Goal: Transaction & Acquisition: Purchase product/service

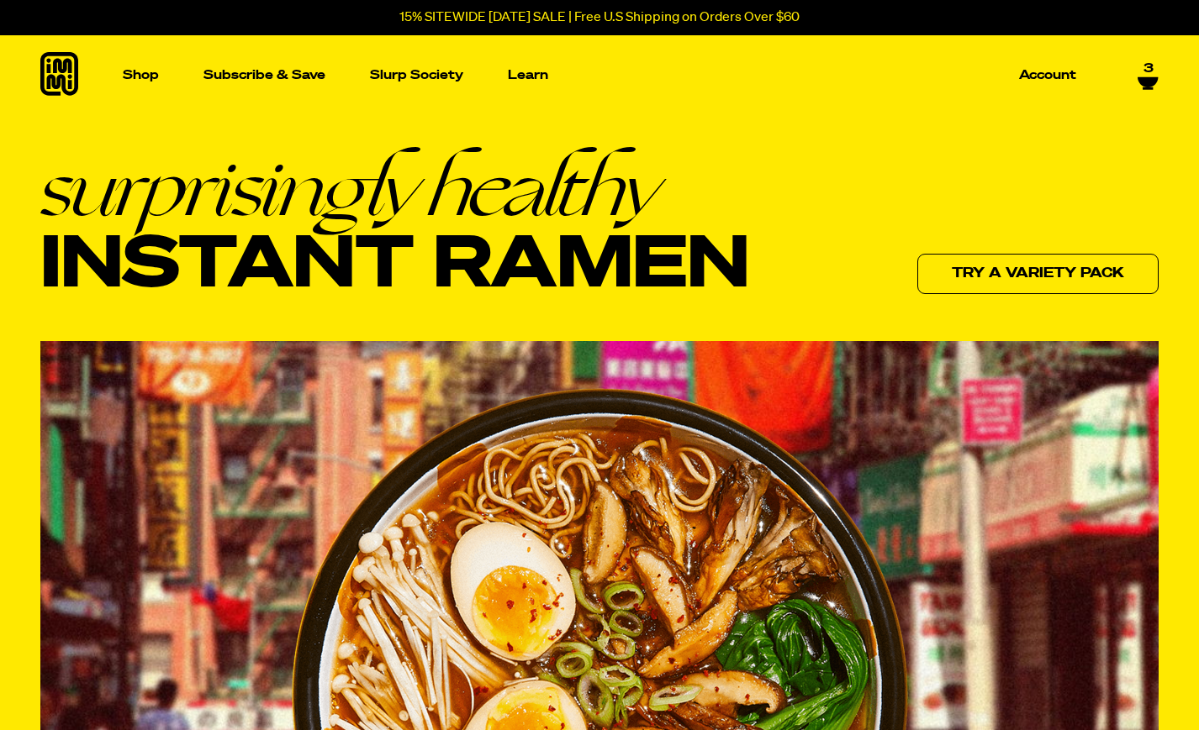
click at [442, 18] on p "15% SITEWIDE [DATE] SALE | Free U.S Shipping on Orders Over $60" at bounding box center [599, 17] width 400 height 15
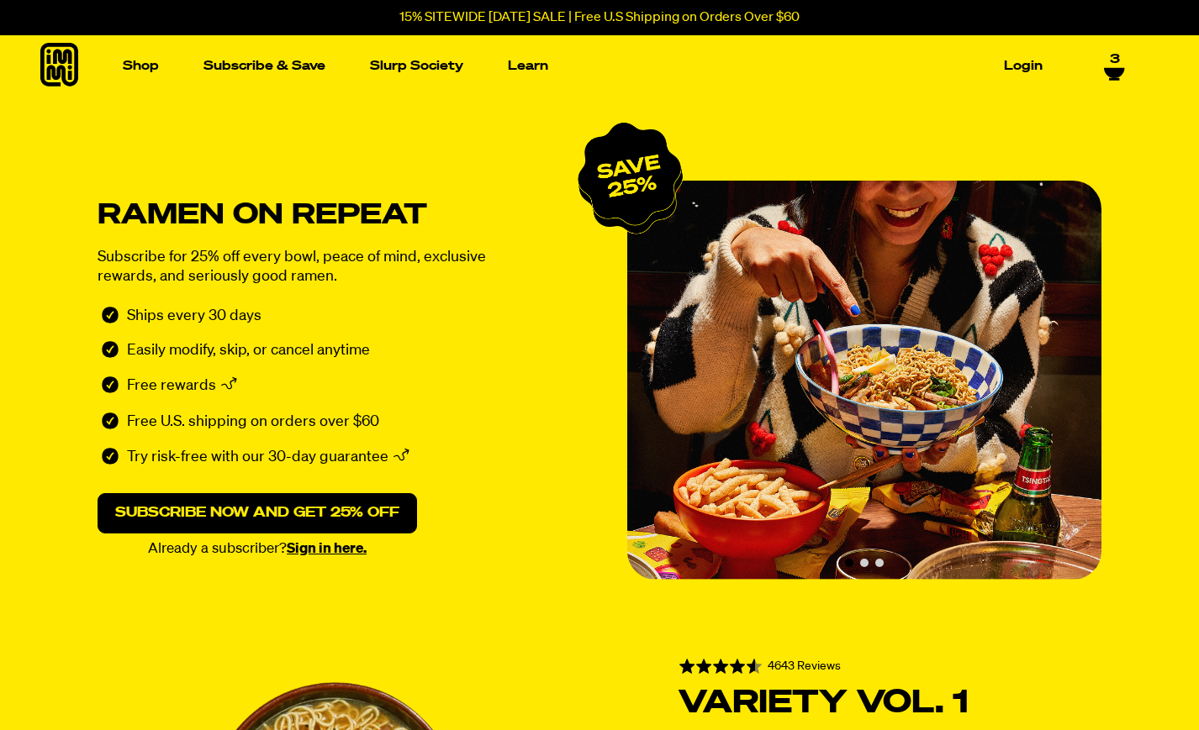
select select "Every 30 Days"
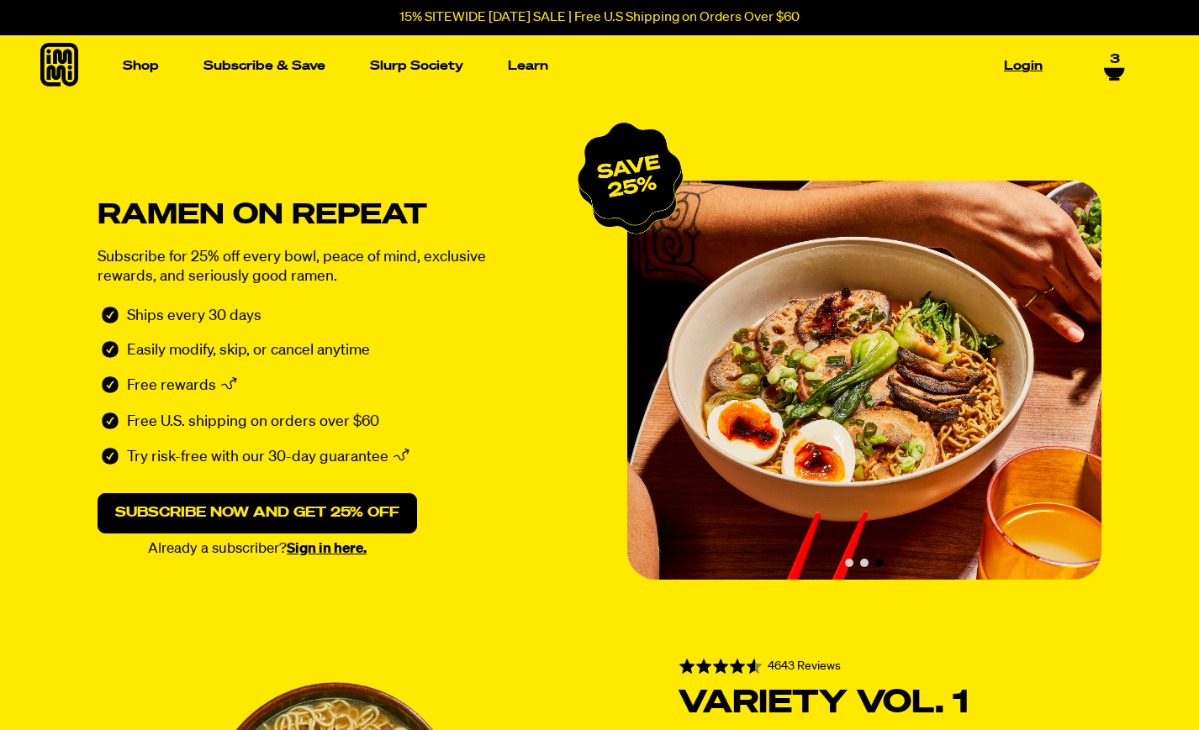
click at [1026, 67] on link "Login" at bounding box center [1023, 66] width 52 height 26
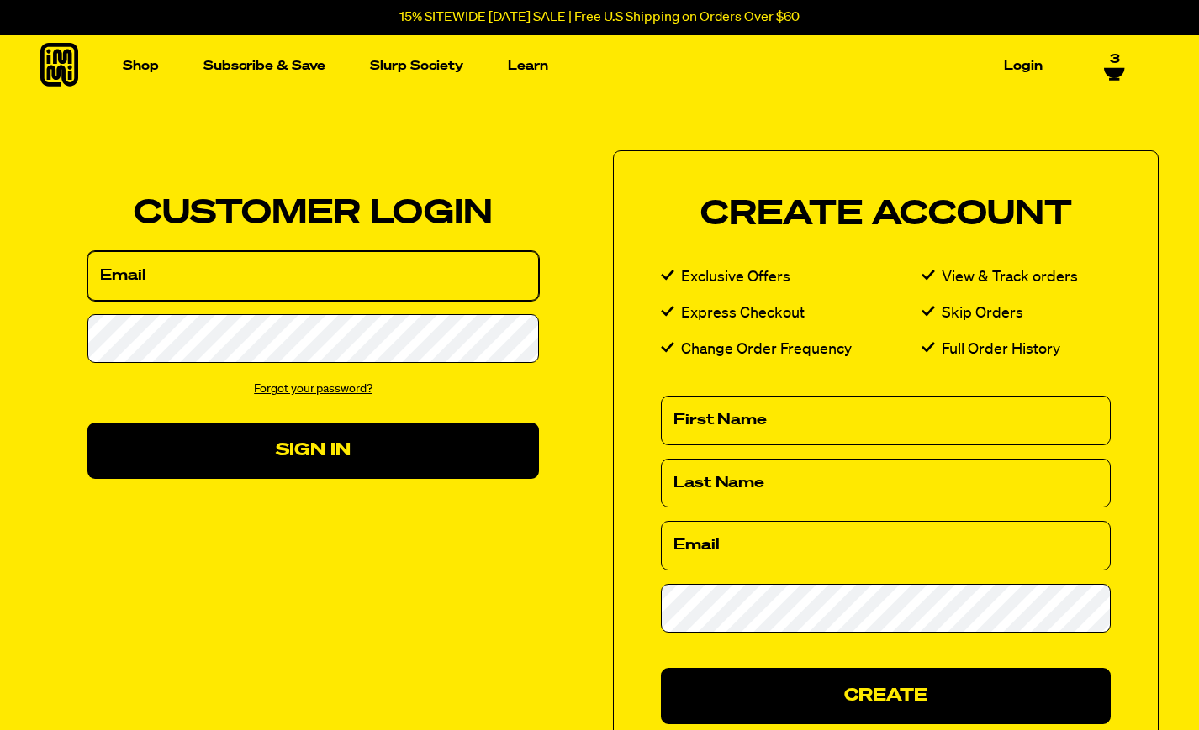
select select "Every 30 Days"
click at [152, 273] on input "Email" at bounding box center [312, 276] width 451 height 50
click at [515, 275] on input "Email" at bounding box center [312, 276] width 451 height 50
click at [236, 285] on input "Email" at bounding box center [312, 276] width 451 height 50
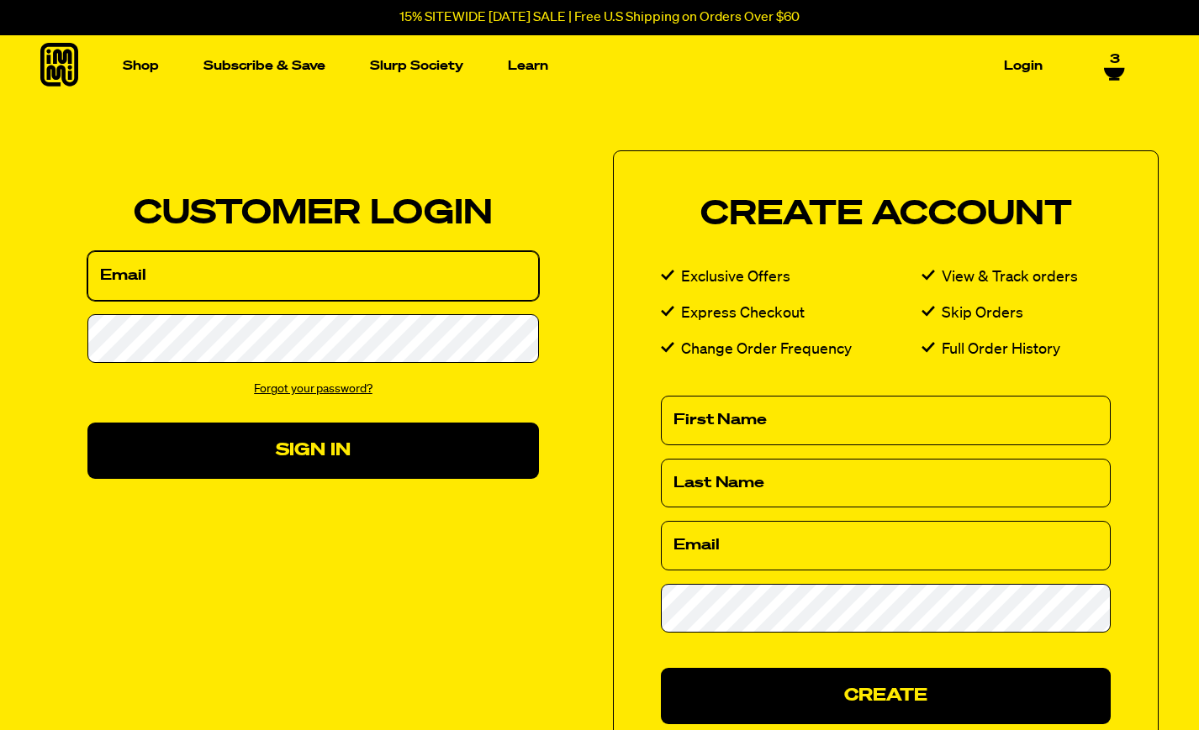
click at [198, 271] on input "Email" at bounding box center [312, 276] width 451 height 50
click at [538, 131] on div "Customer Login Create Account We've sent you an email with a link to update you…" at bounding box center [599, 477] width 1199 height 761
click at [290, 275] on input "Email" at bounding box center [312, 276] width 451 height 50
type input "kjm2300@gmail.com"
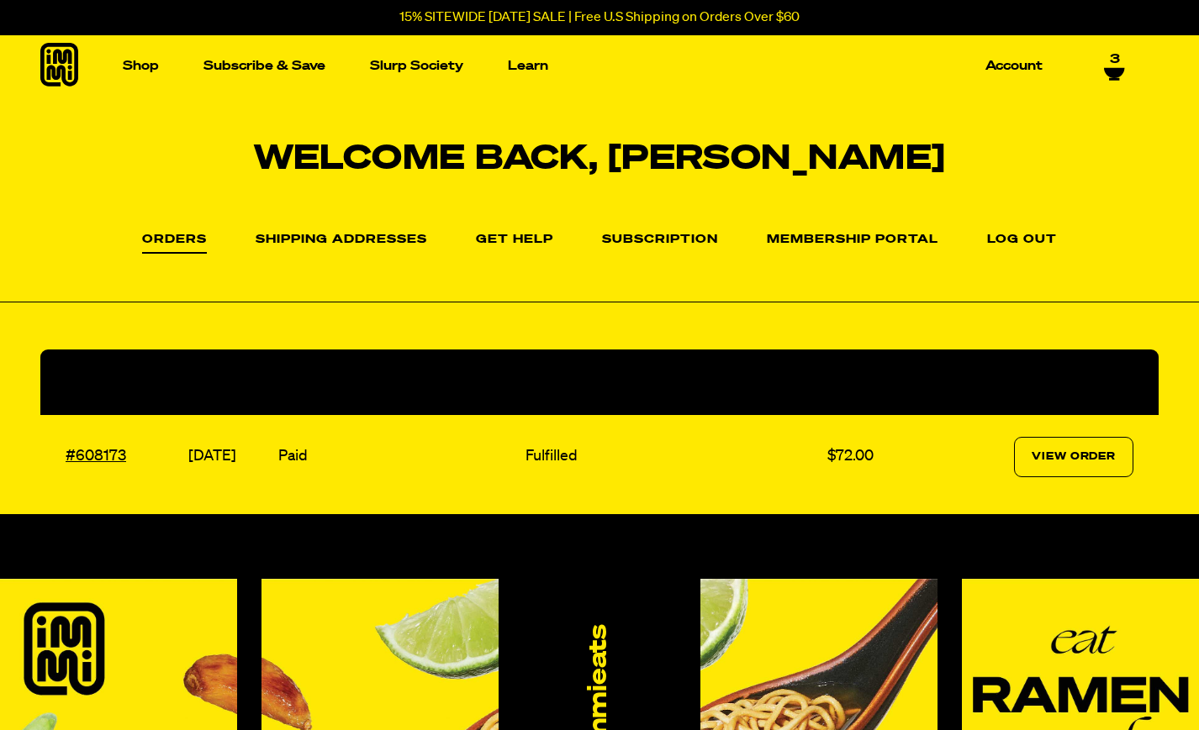
select select "Every 30 Days"
click at [251, 68] on link "Subscribe & Save" at bounding box center [264, 66] width 135 height 26
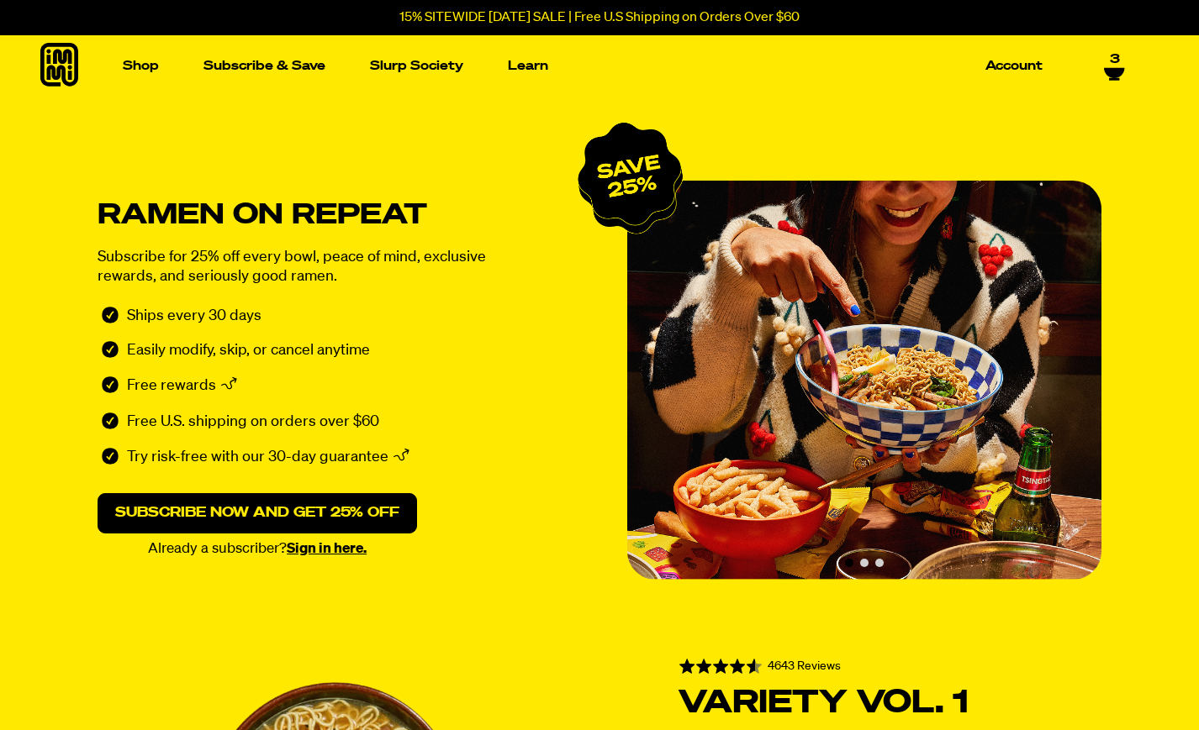
select select "Every 30 Days"
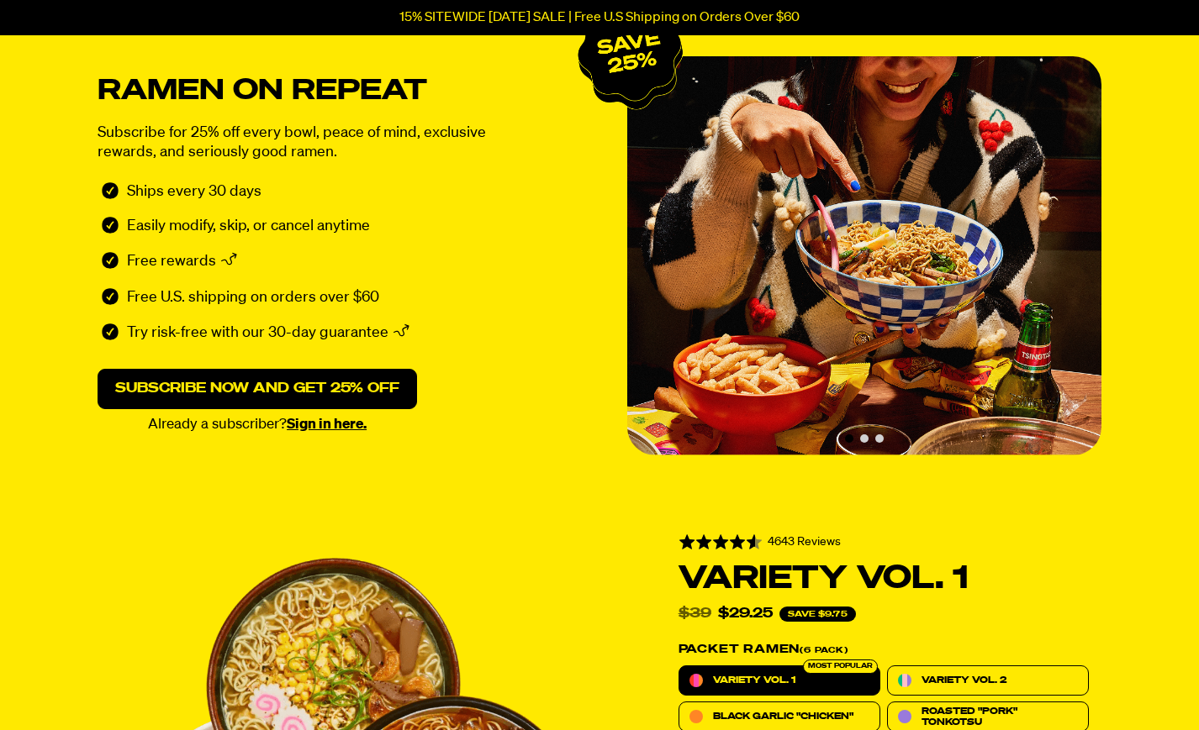
scroll to position [144, 0]
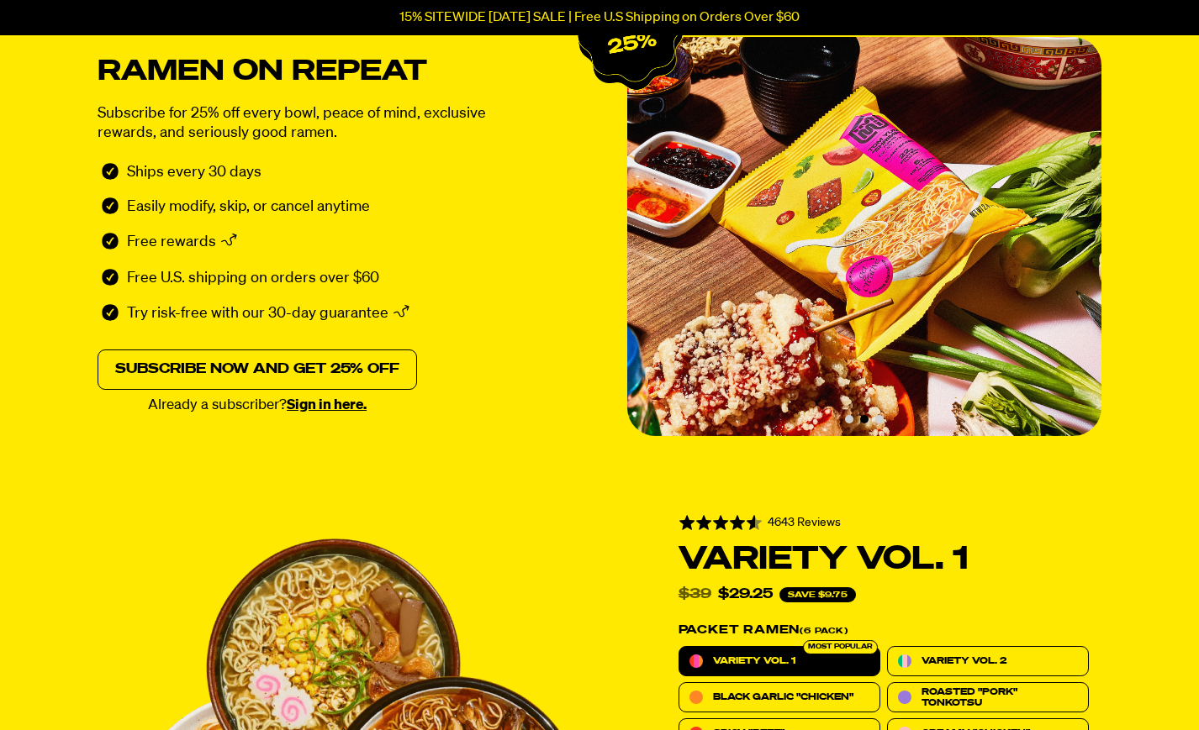
click at [319, 361] on link "Subscribe now and get 25% off" at bounding box center [257, 370] width 319 height 40
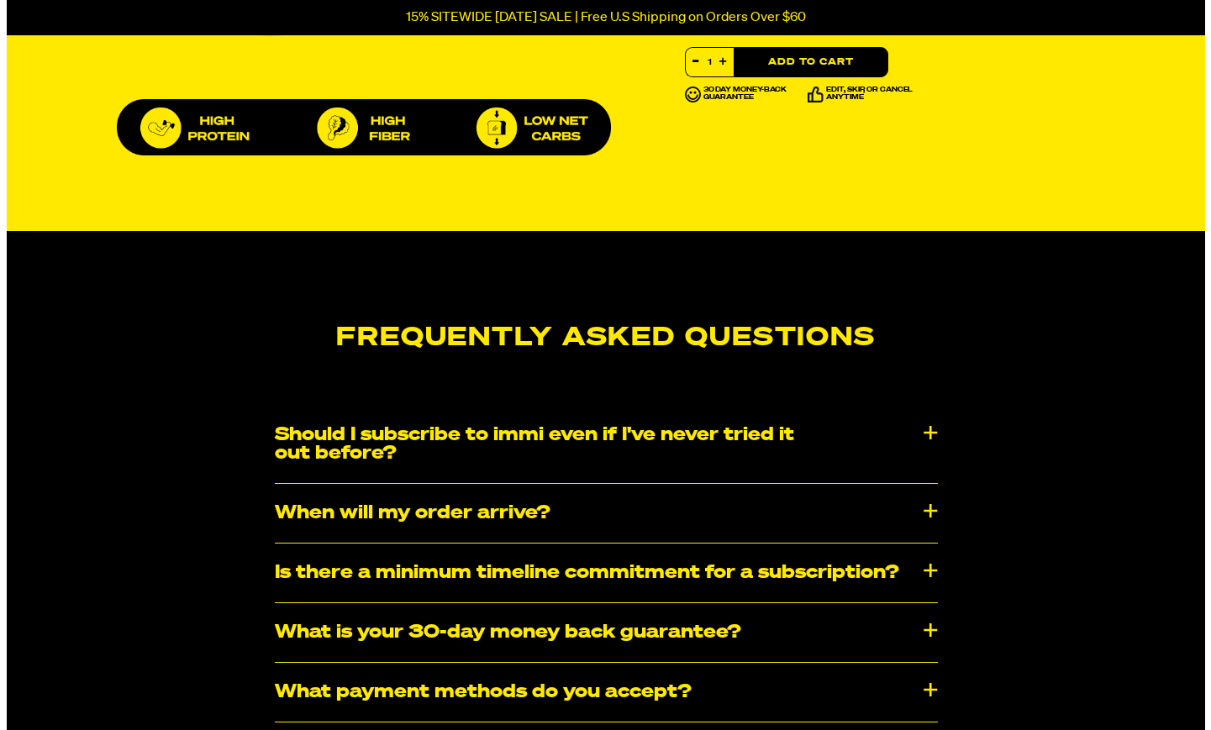
scroll to position [0, 0]
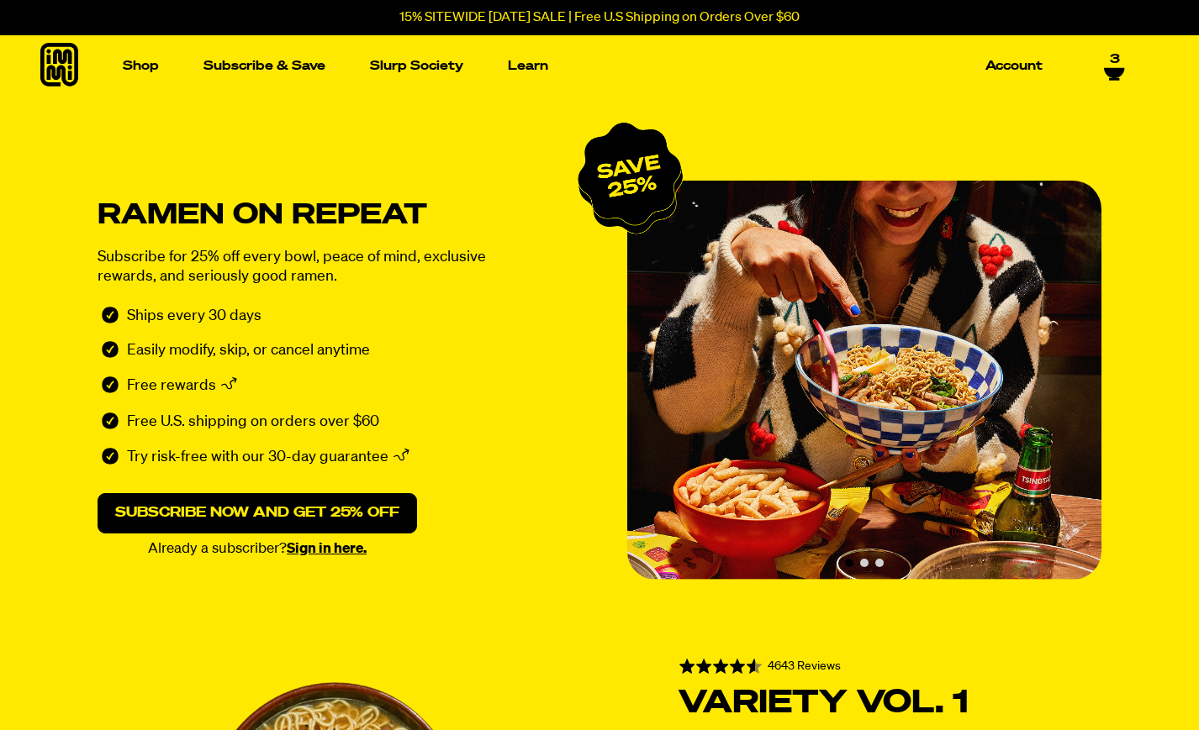
click at [1110, 53] on span "3" at bounding box center [1115, 56] width 10 height 15
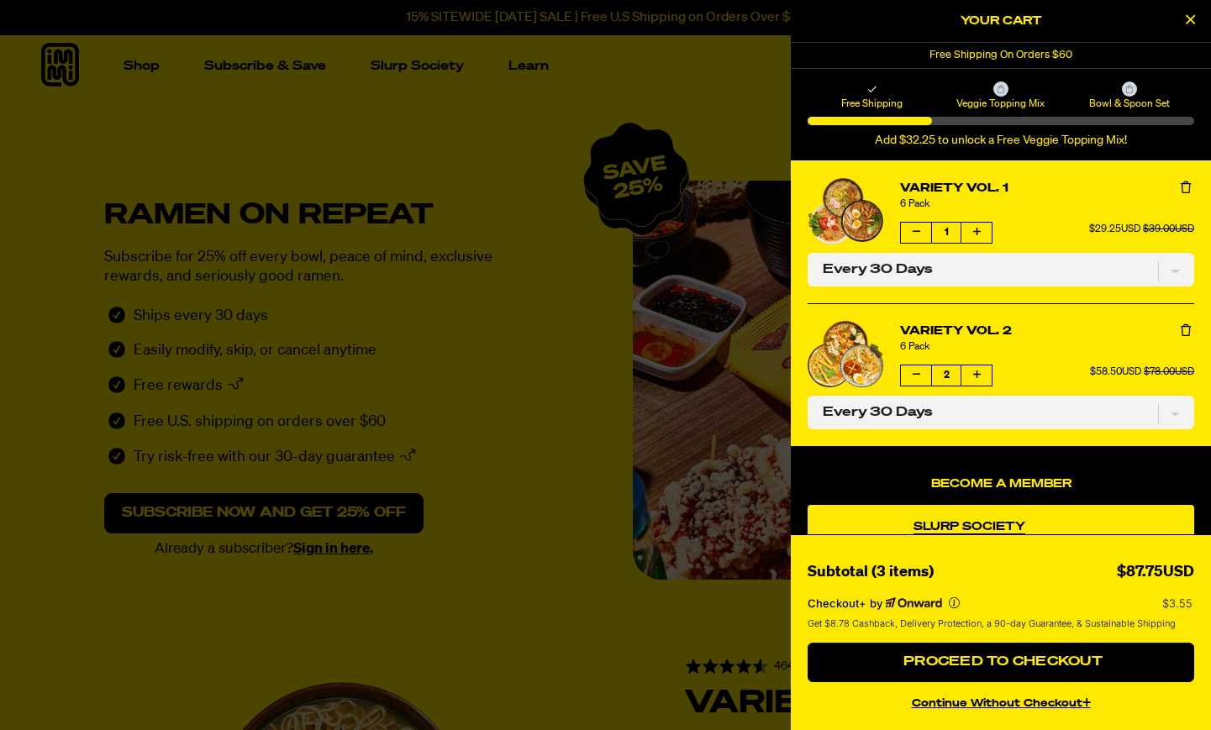
click at [984, 235] on button "Increase quantity of Variety Vol. 1" at bounding box center [977, 233] width 30 height 20
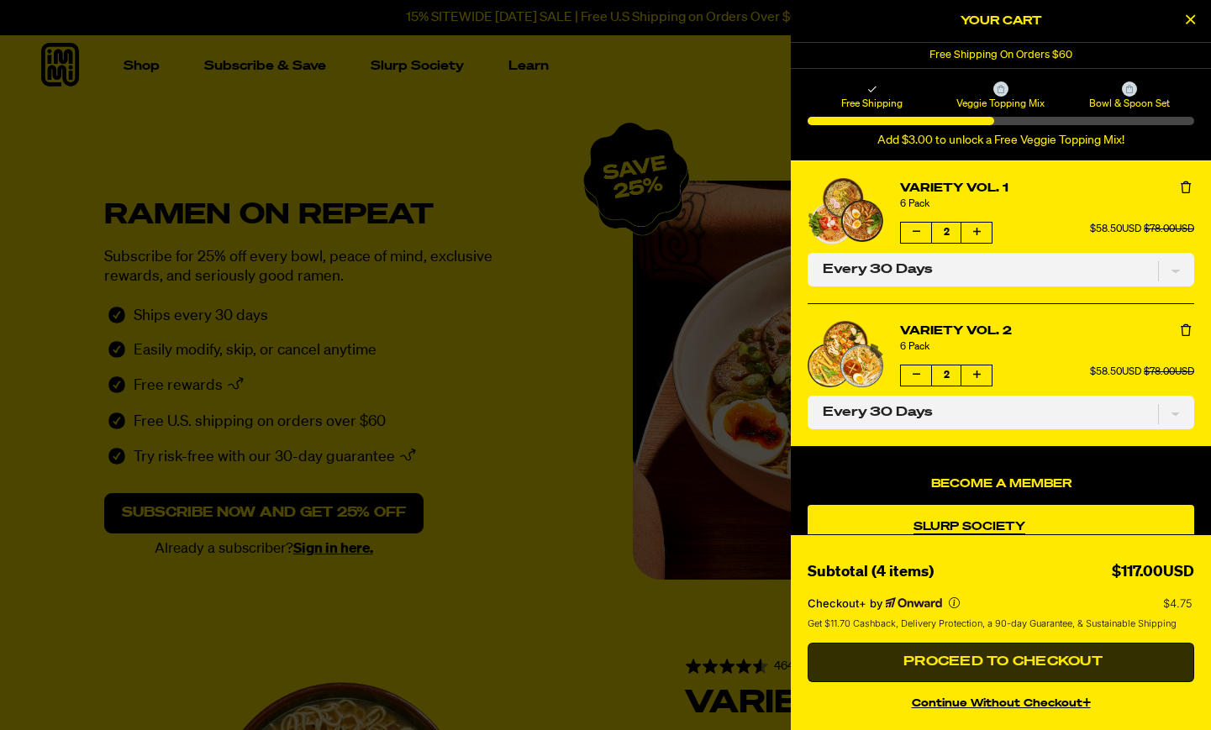
click at [1026, 662] on span "Proceed to Checkout" at bounding box center [1000, 662] width 203 height 13
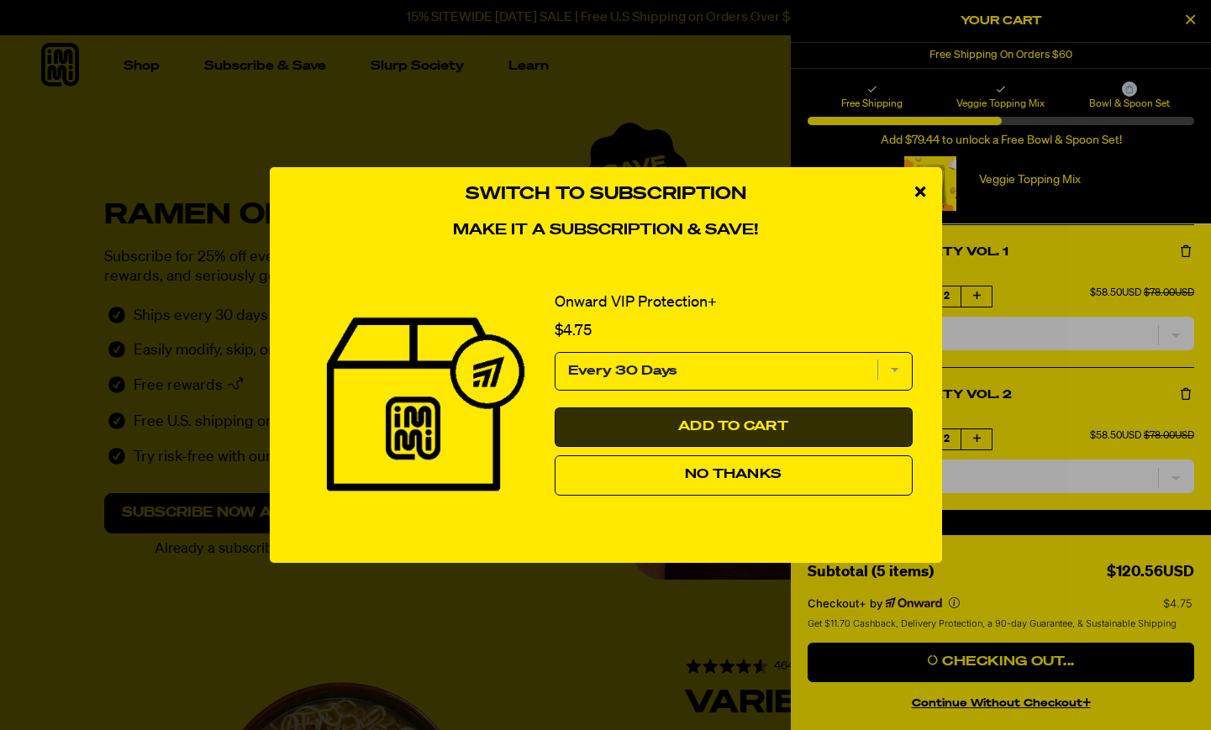
click at [704, 434] on span "Add to Cart" at bounding box center [733, 426] width 110 height 13
